Goal: Task Accomplishment & Management: Manage account settings

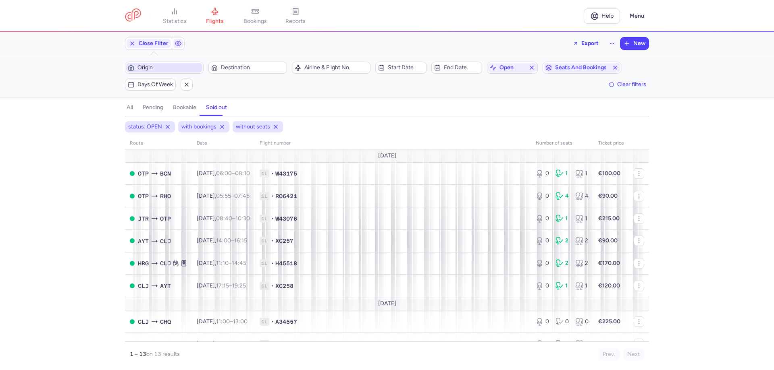
click at [186, 64] on span "Origin" at bounding box center [168, 67] width 63 height 6
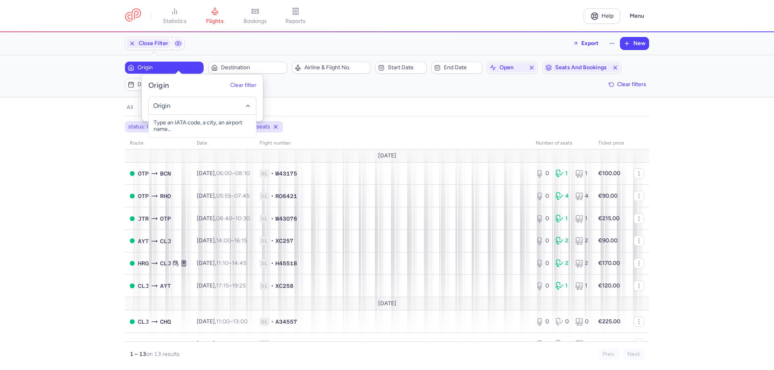
click at [169, 107] on input "-searchbox" at bounding box center [202, 106] width 99 height 9
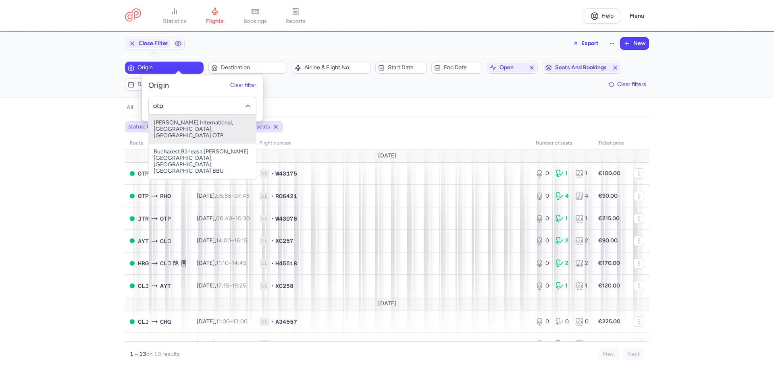
click at [187, 126] on span "[PERSON_NAME] International, [GEOGRAPHIC_DATA], [GEOGRAPHIC_DATA] OTP" at bounding box center [202, 129] width 107 height 29
type input "otp"
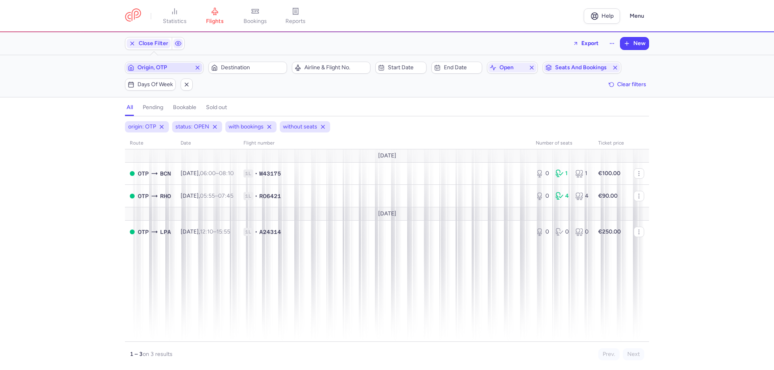
click at [191, 64] on span "Origin, OTP" at bounding box center [164, 67] width 54 height 6
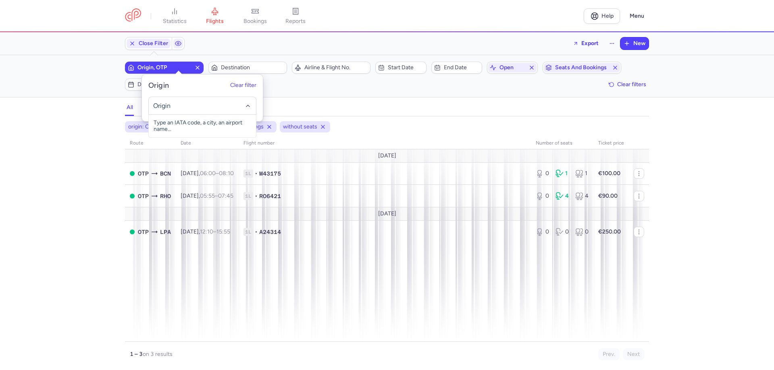
drag, startPoint x: 181, startPoint y: 104, endPoint x: 55, endPoint y: 86, distance: 127.1
click at [55, 0] on body "statistics flights bookings reports Help Menu Close Filters Export New Filters …" at bounding box center [387, 0] width 774 height 0
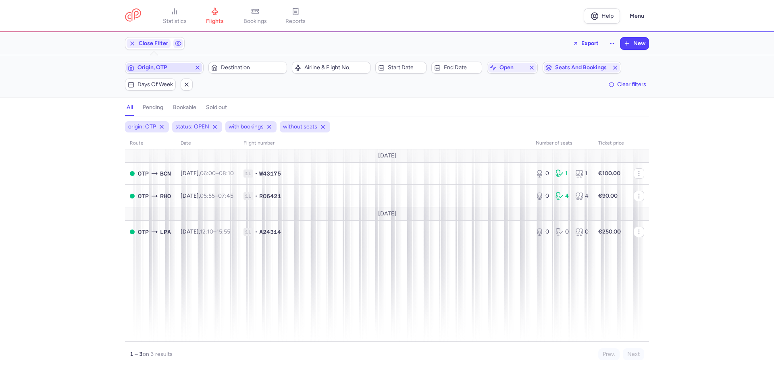
drag, startPoint x: 199, startPoint y: 59, endPoint x: 198, endPoint y: 63, distance: 4.1
click at [198, 63] on span "Origin, OTP" at bounding box center [164, 68] width 76 height 10
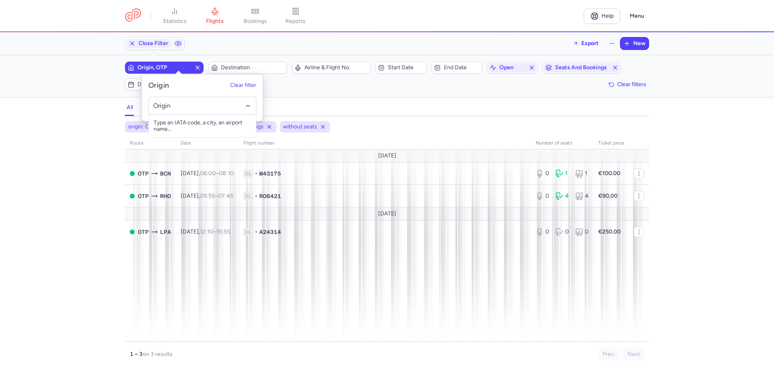
click at [187, 102] on input "-searchbox" at bounding box center [202, 106] width 99 height 9
drag, startPoint x: 207, startPoint y: 128, endPoint x: 287, endPoint y: 54, distance: 108.9
click at [208, 127] on span "[GEOGRAPHIC_DATA]-[GEOGRAPHIC_DATA], [GEOGRAPHIC_DATA], [GEOGRAPHIC_DATA] GHV" at bounding box center [202, 132] width 107 height 35
type input "ghv"
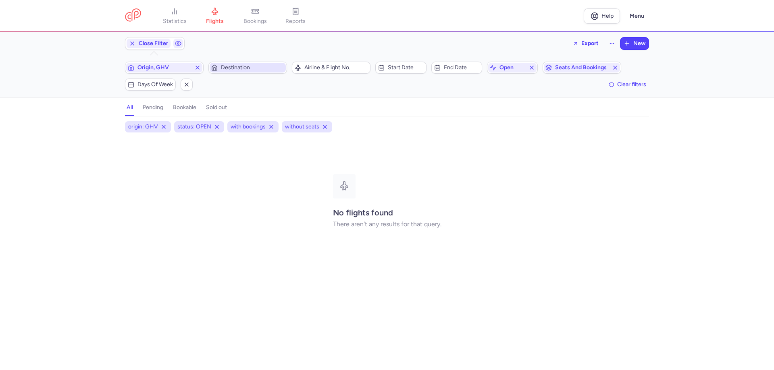
click at [268, 67] on span "Destination" at bounding box center [252, 67] width 63 height 6
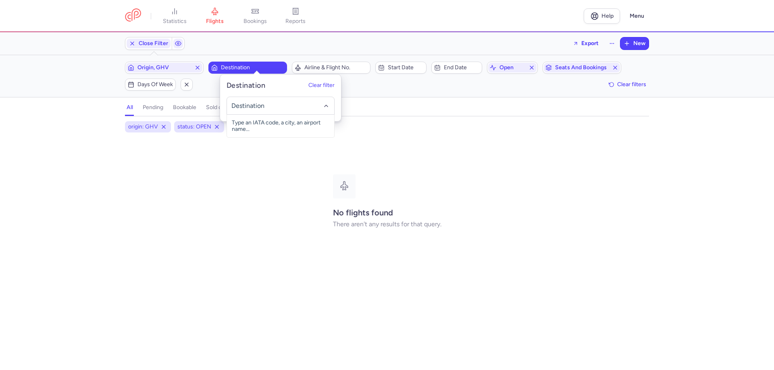
click at [250, 104] on input "-searchbox" at bounding box center [280, 106] width 99 height 9
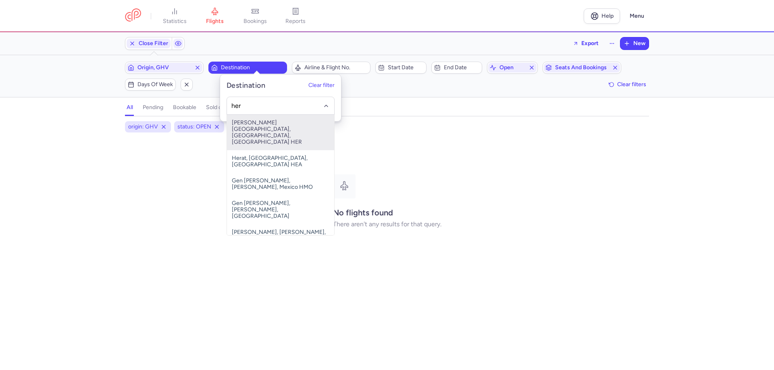
click at [269, 129] on span "[PERSON_NAME][GEOGRAPHIC_DATA], [GEOGRAPHIC_DATA], [GEOGRAPHIC_DATA] HER" at bounding box center [280, 132] width 107 height 35
type input "her"
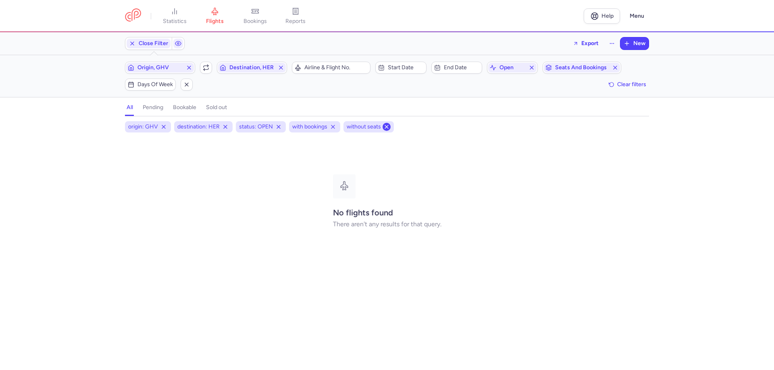
click at [383, 124] on icon at bounding box center [386, 127] width 6 height 6
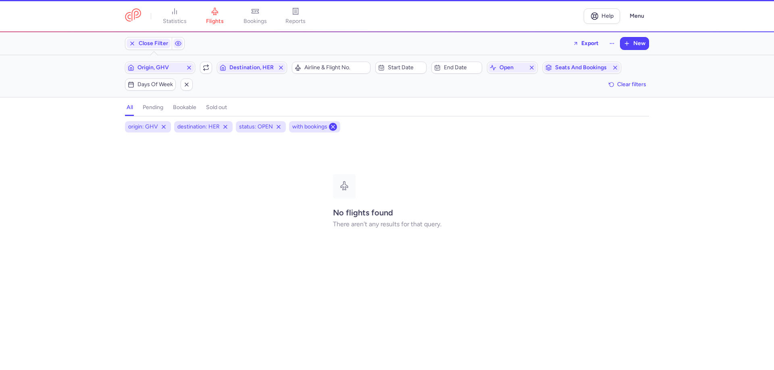
click at [335, 125] on line at bounding box center [332, 126] width 3 height 3
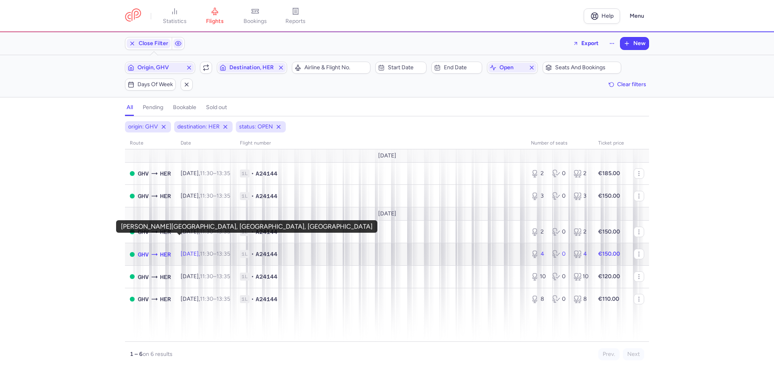
click at [171, 250] on span "HER" at bounding box center [165, 254] width 11 height 9
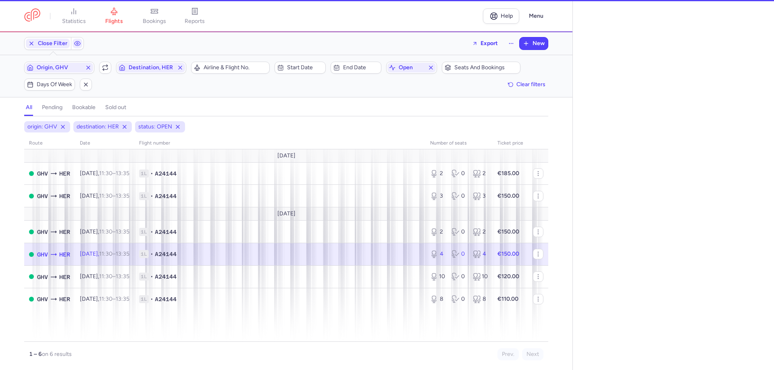
select select "days"
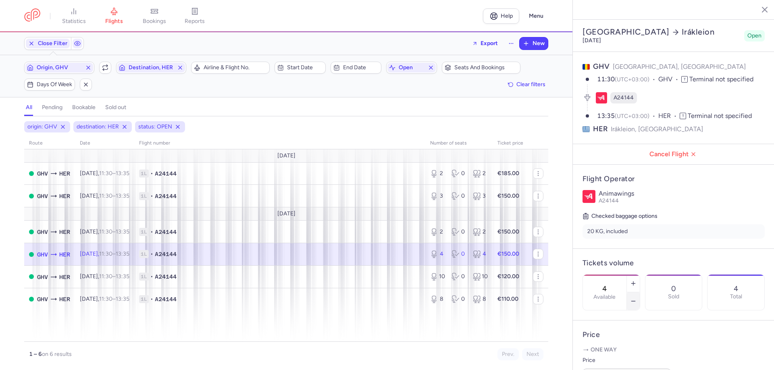
click at [640, 293] on button "button" at bounding box center [633, 302] width 13 height 18
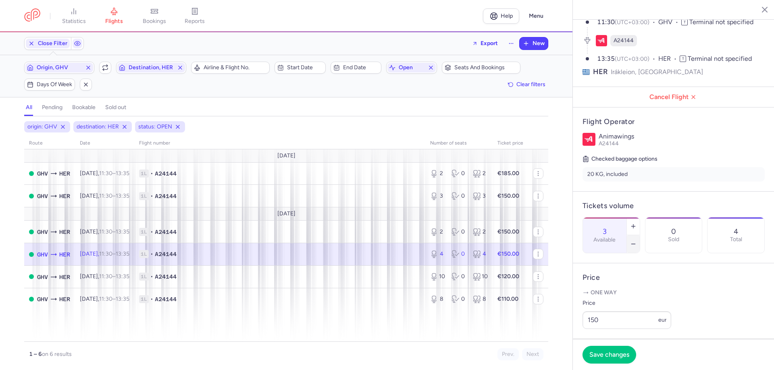
scroll to position [161, 0]
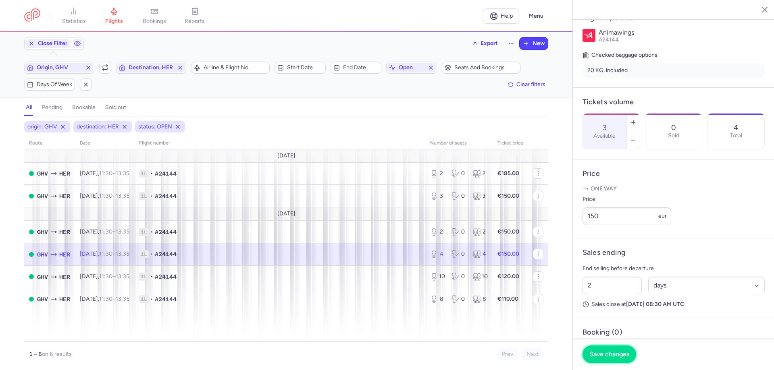
click at [622, 358] on span "Save changes" at bounding box center [609, 354] width 40 height 7
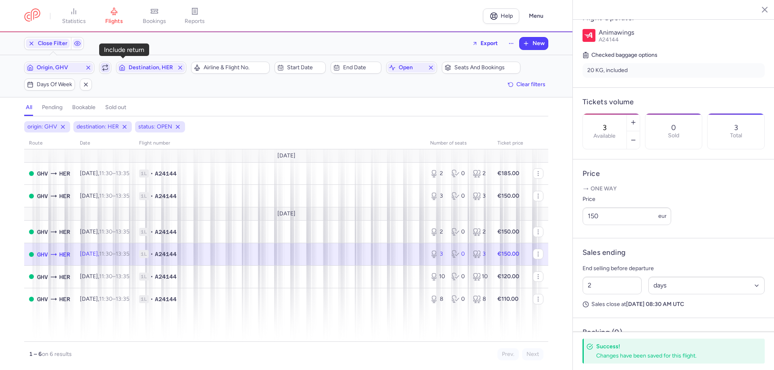
click at [108, 66] on icon "button" at bounding box center [105, 67] width 5 height 2
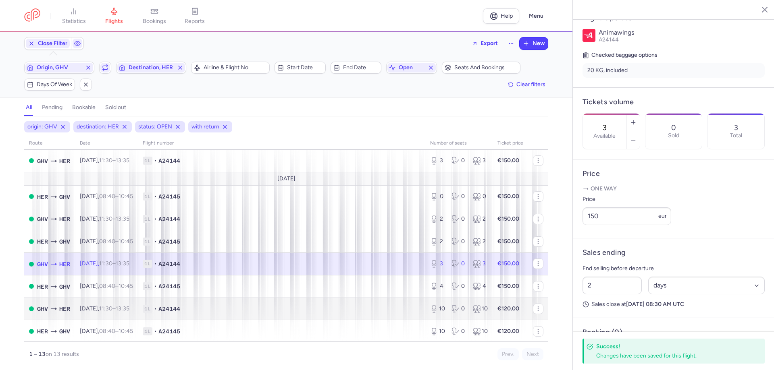
scroll to position [81, 0]
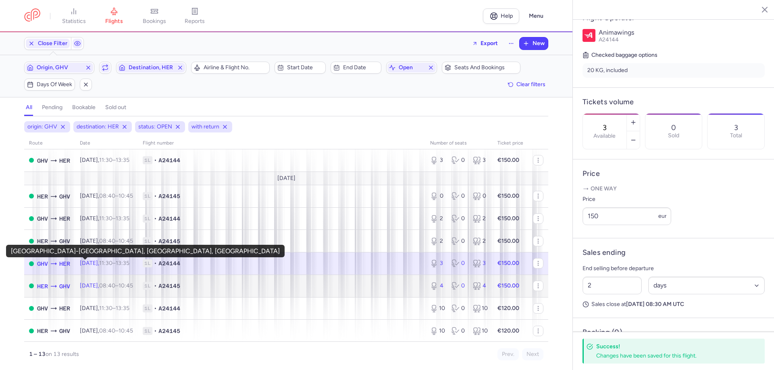
click at [70, 282] on span "GHV" at bounding box center [64, 286] width 11 height 9
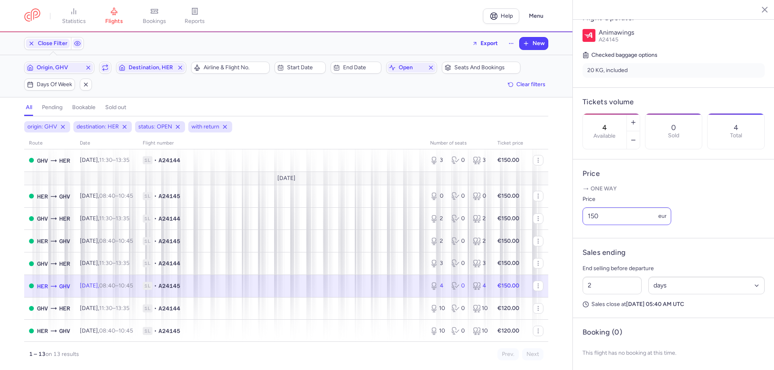
scroll to position [151, 0]
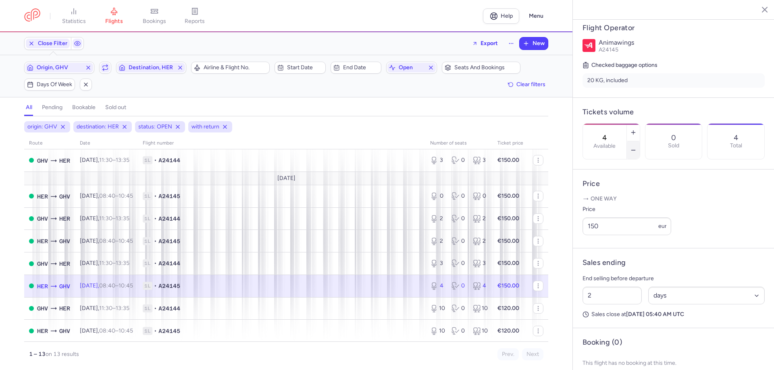
click at [640, 141] on button "button" at bounding box center [633, 150] width 13 height 18
drag, startPoint x: 667, startPoint y: 98, endPoint x: 662, endPoint y: 142, distance: 43.8
click at [636, 129] on icon "button" at bounding box center [633, 132] width 6 height 6
type input "3"
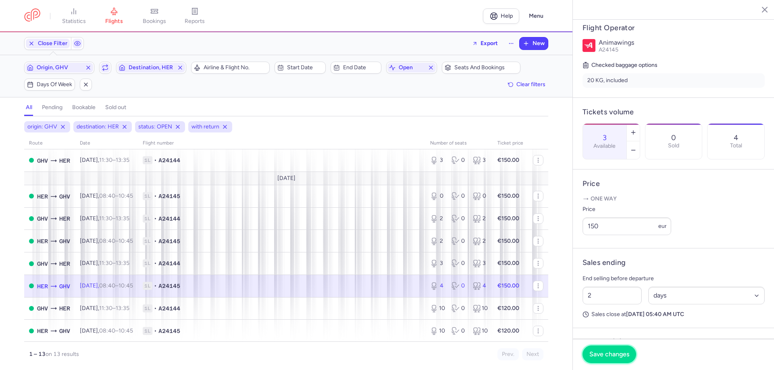
click at [619, 355] on span "Save changes" at bounding box center [609, 354] width 40 height 7
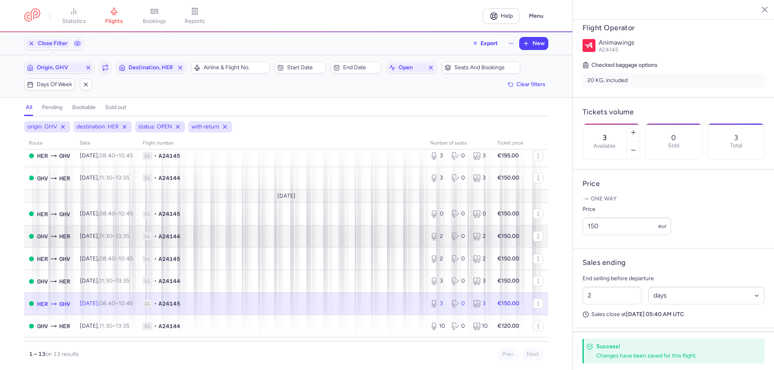
scroll to position [0, 0]
